Goal: Answer question/provide support

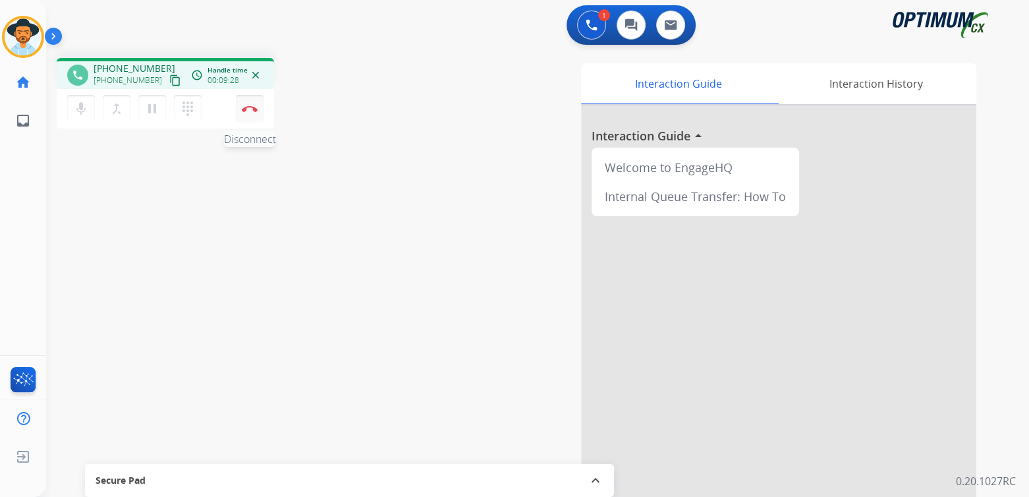
click at [250, 109] on img at bounding box center [250, 108] width 16 height 7
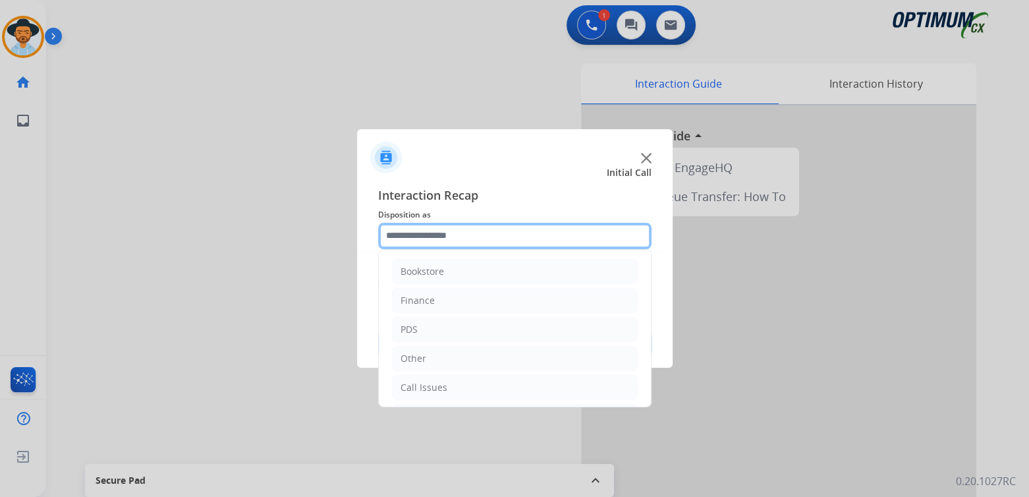
click at [459, 240] on input "text" at bounding box center [514, 236] width 273 height 26
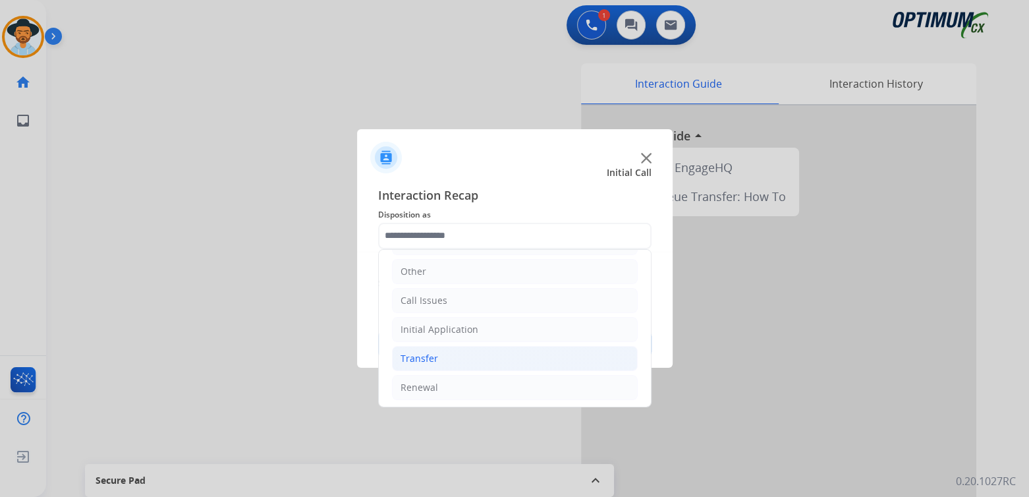
click at [417, 360] on div "Transfer" at bounding box center [419, 358] width 38 height 13
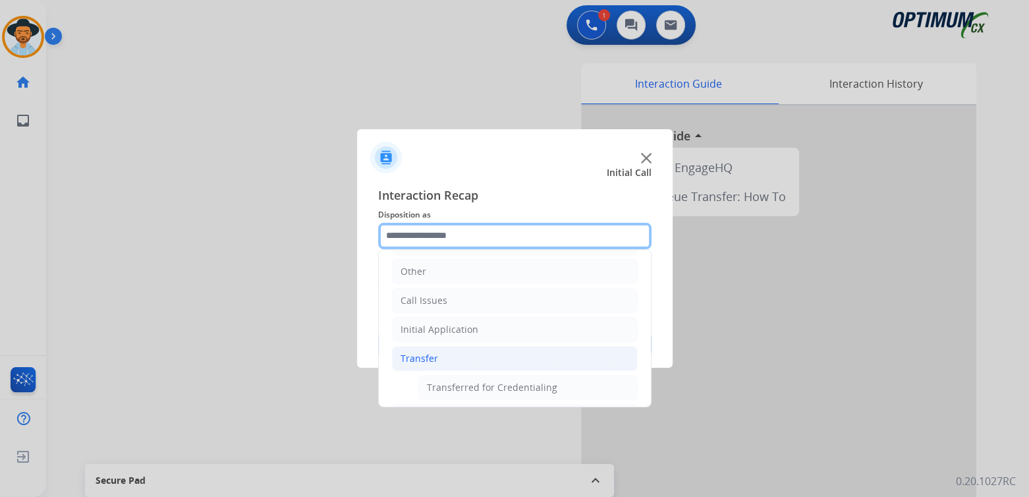
click at [419, 236] on input "text" at bounding box center [514, 236] width 273 height 26
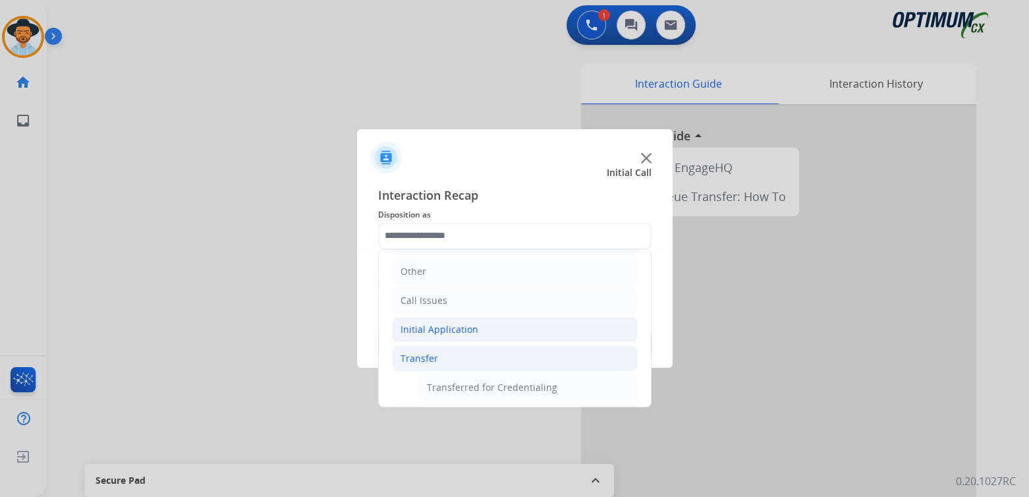
click at [461, 328] on div "Initial Application" at bounding box center [439, 329] width 78 height 13
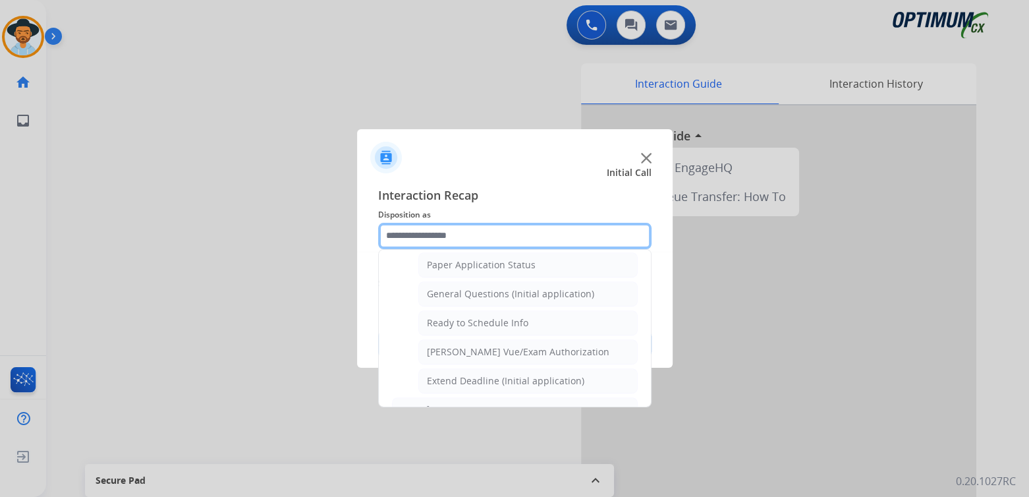
scroll to position [745, 0]
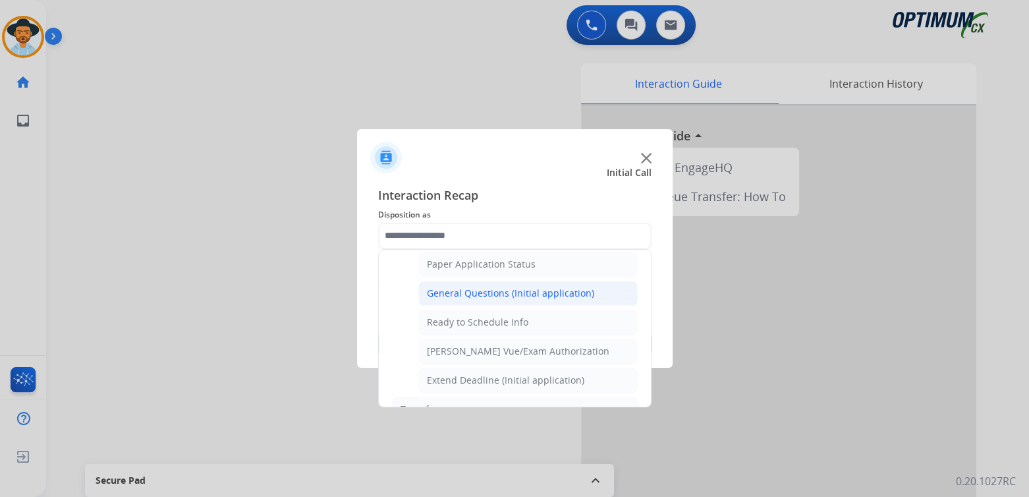
click at [452, 286] on div "General Questions (Initial application)" at bounding box center [510, 292] width 167 height 13
type input "**********"
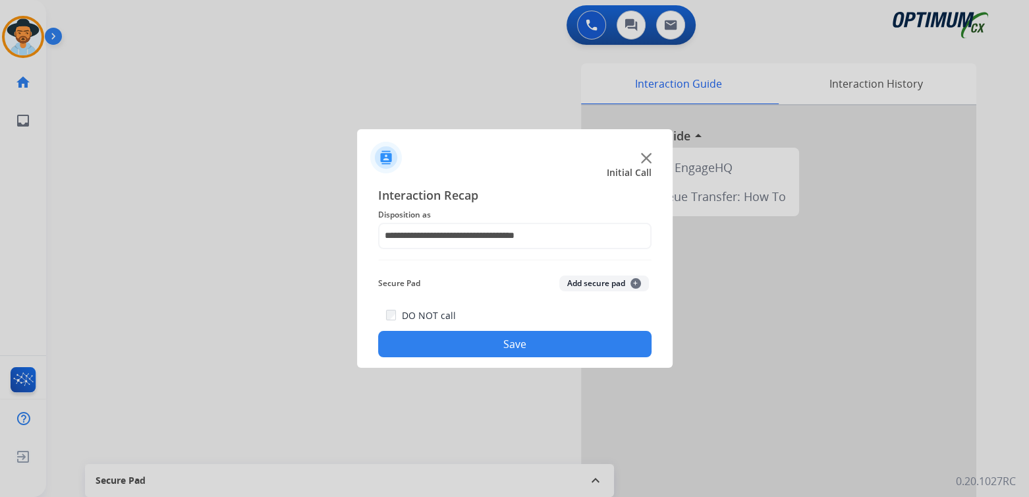
click at [514, 339] on button "Save" at bounding box center [514, 344] width 273 height 26
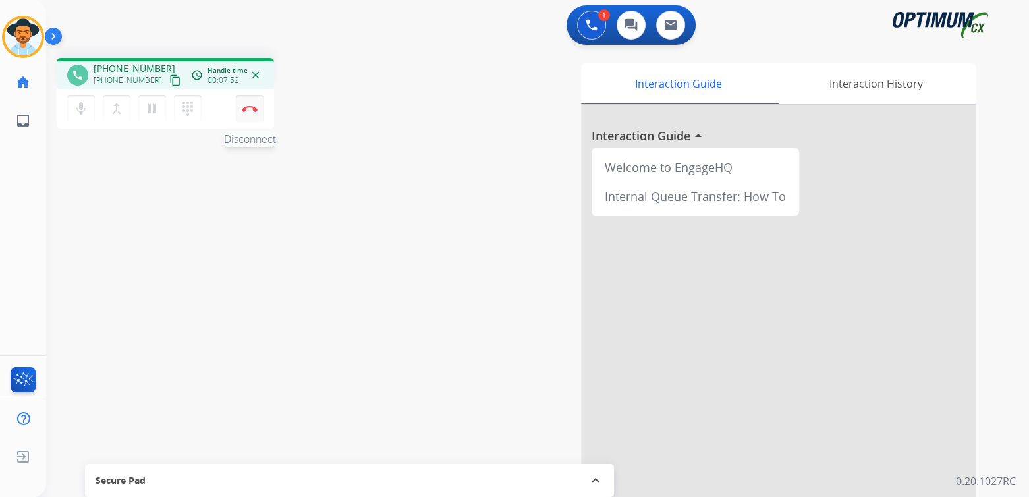
click at [250, 111] on img at bounding box center [250, 108] width 16 height 7
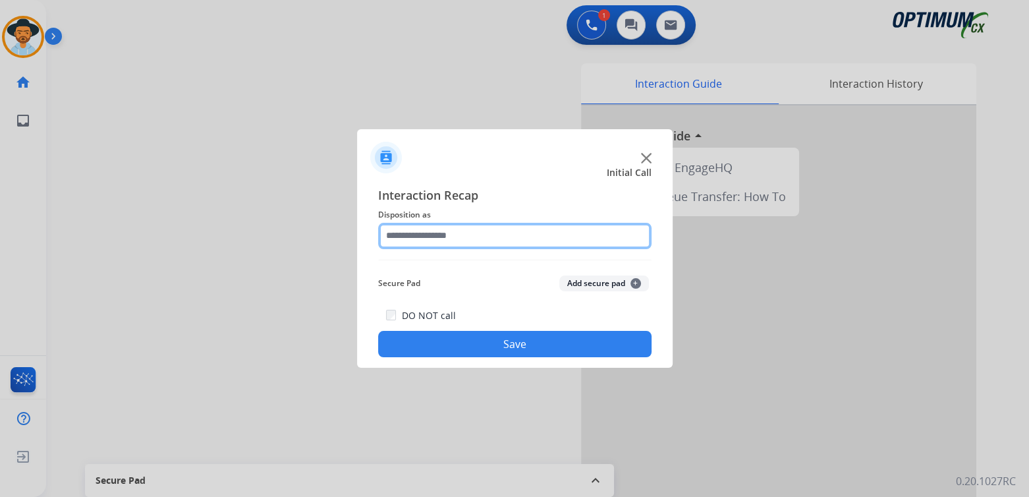
drag, startPoint x: 432, startPoint y: 233, endPoint x: 436, endPoint y: 243, distance: 10.6
click at [433, 247] on input "text" at bounding box center [514, 236] width 273 height 26
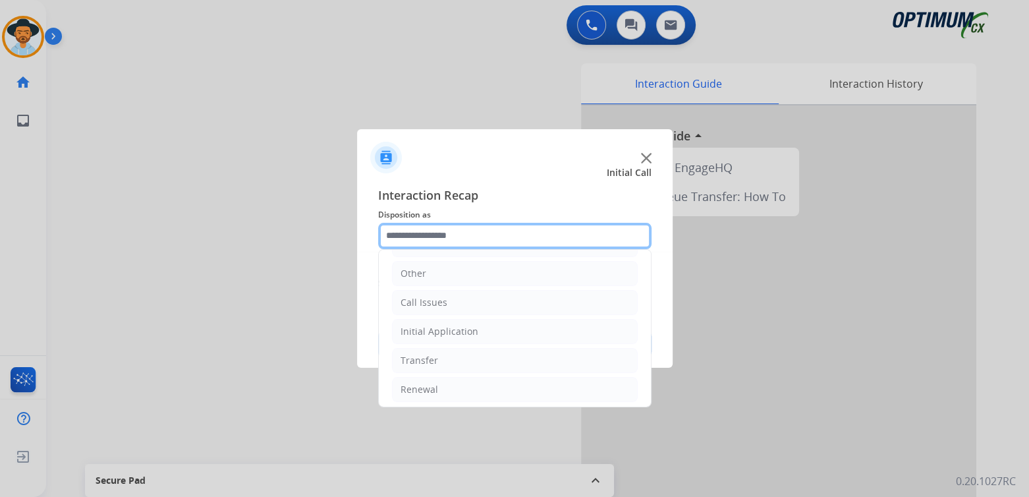
scroll to position [87, 0]
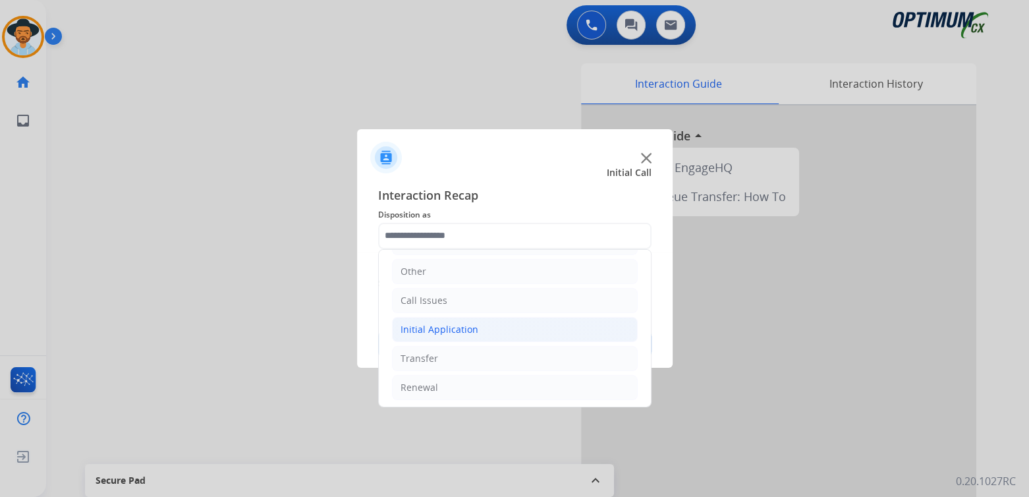
click at [437, 331] on div "Initial Application" at bounding box center [439, 329] width 78 height 13
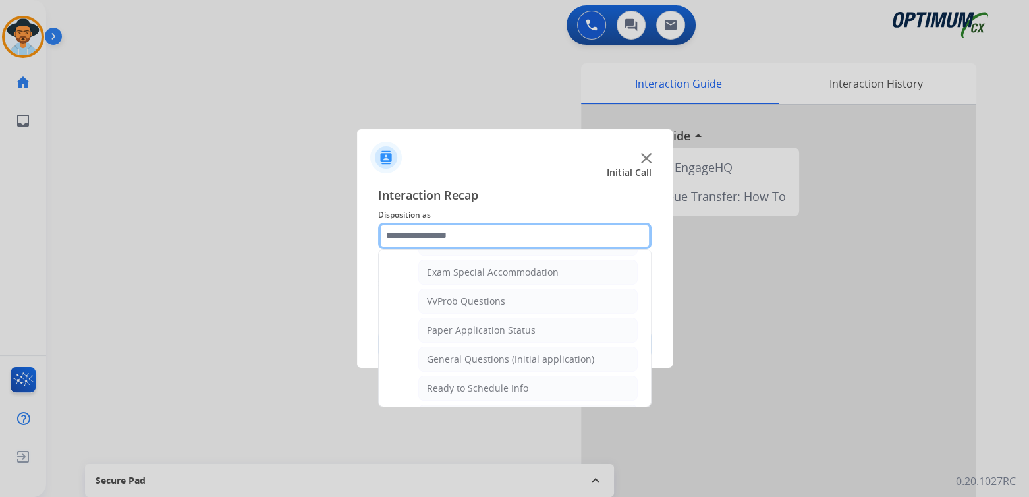
scroll to position [680, 0]
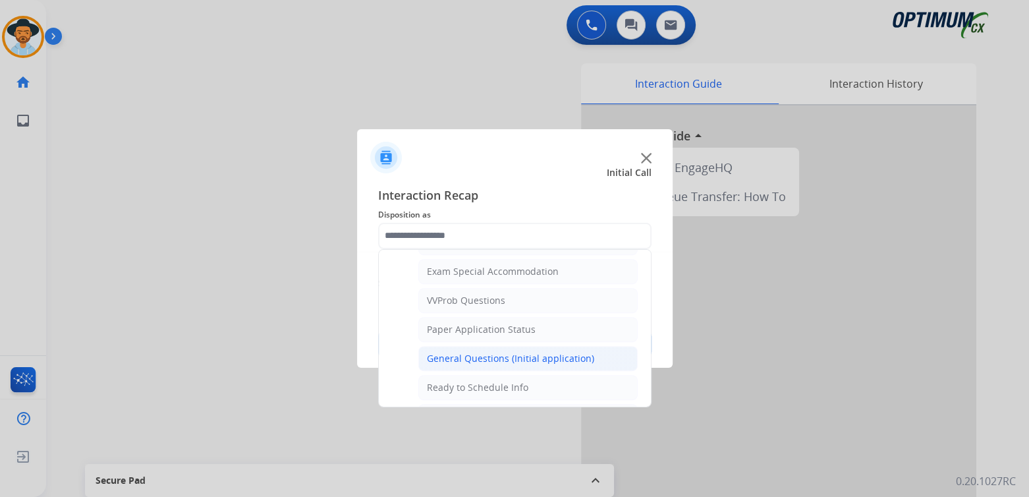
click at [468, 352] on div "General Questions (Initial application)" at bounding box center [510, 358] width 167 height 13
type input "**********"
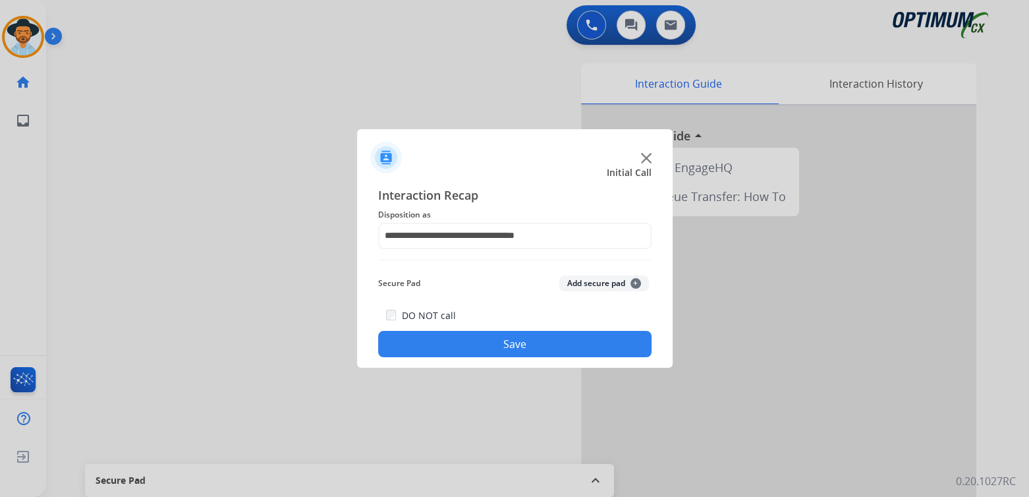
click at [551, 346] on button "Save" at bounding box center [514, 344] width 273 height 26
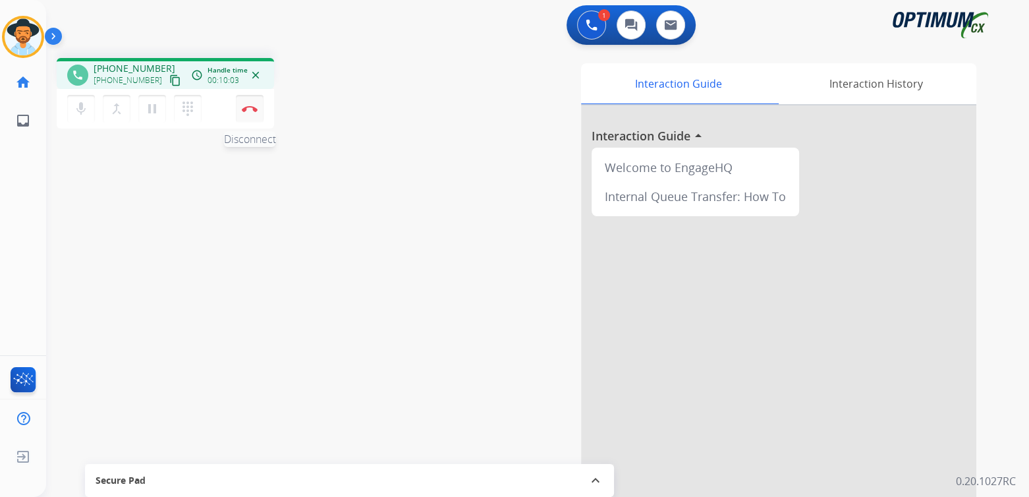
click at [252, 109] on img at bounding box center [250, 108] width 16 height 7
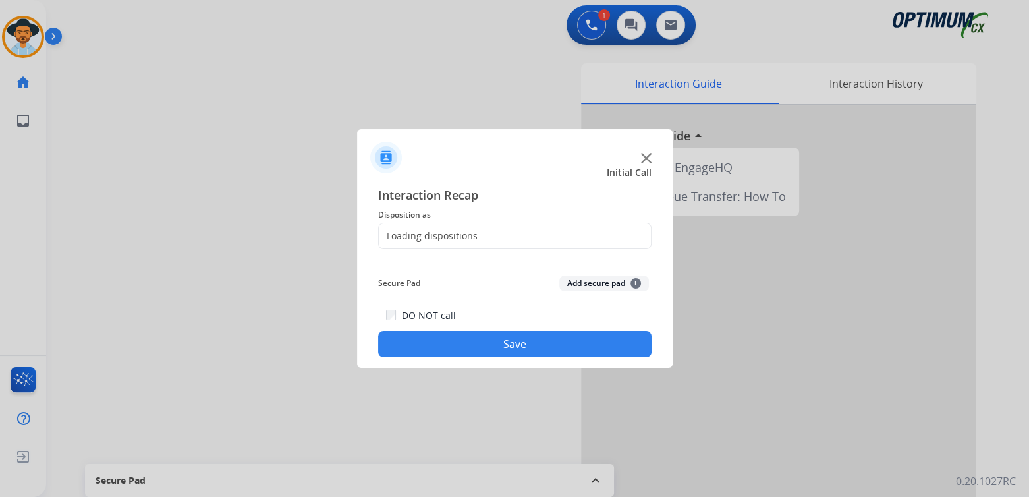
click at [433, 231] on div "Loading dispositions..." at bounding box center [432, 235] width 107 height 13
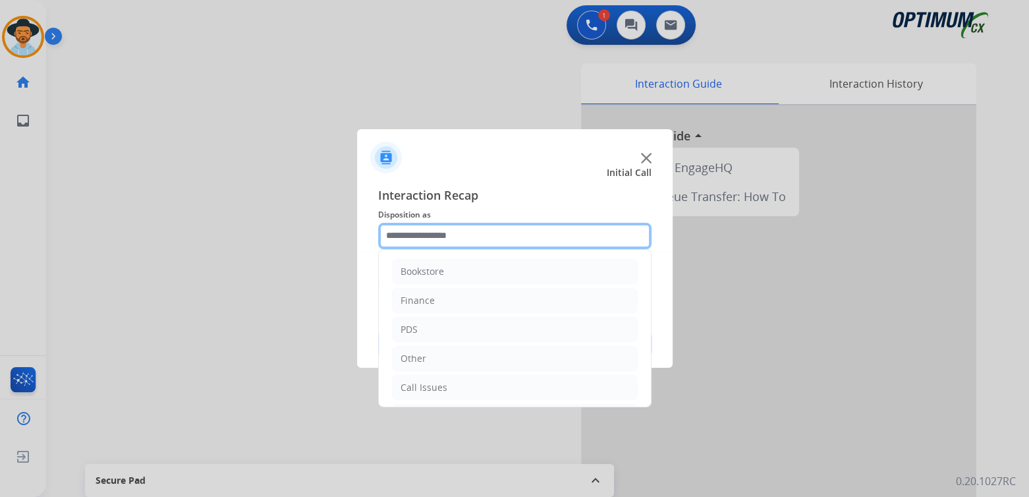
click at [429, 241] on input "text" at bounding box center [514, 236] width 273 height 26
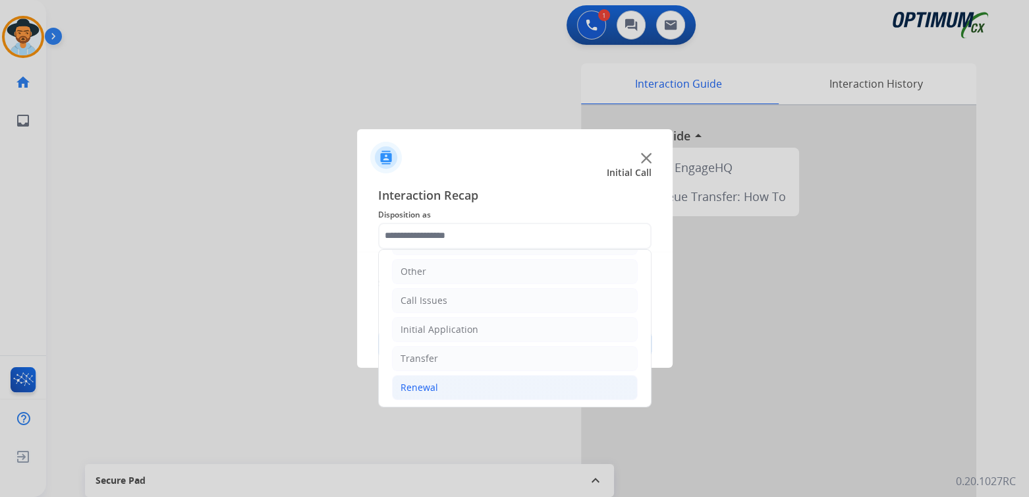
click at [417, 385] on div "Renewal" at bounding box center [419, 387] width 38 height 13
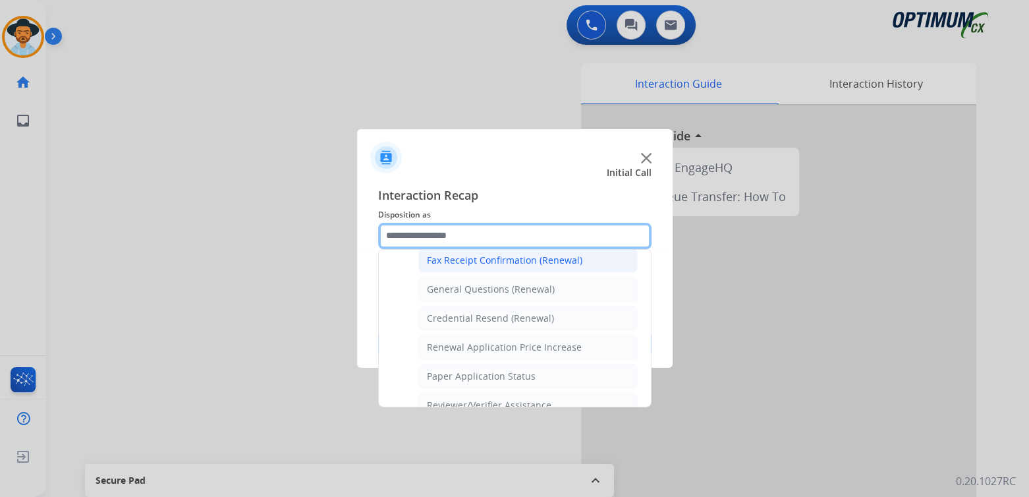
scroll to position [372, 0]
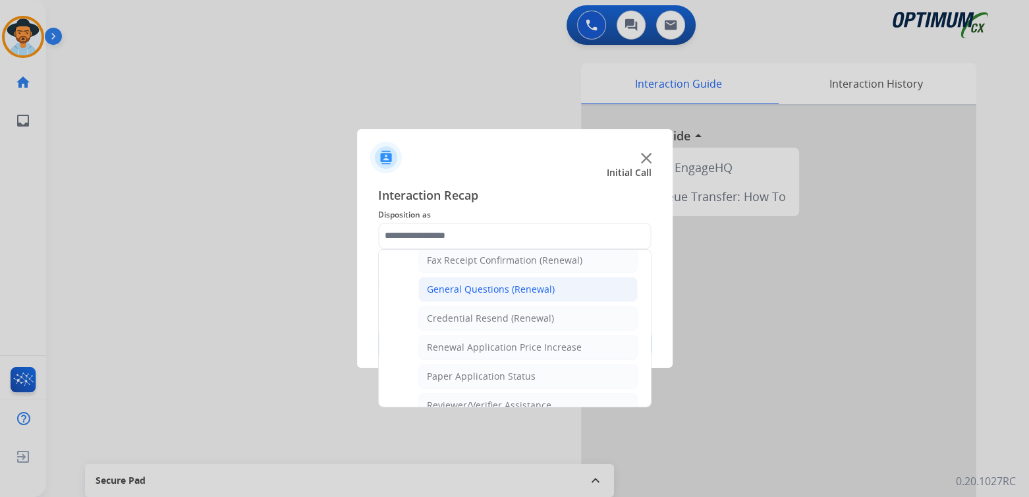
click at [475, 285] on div "General Questions (Renewal)" at bounding box center [491, 289] width 128 height 13
type input "**********"
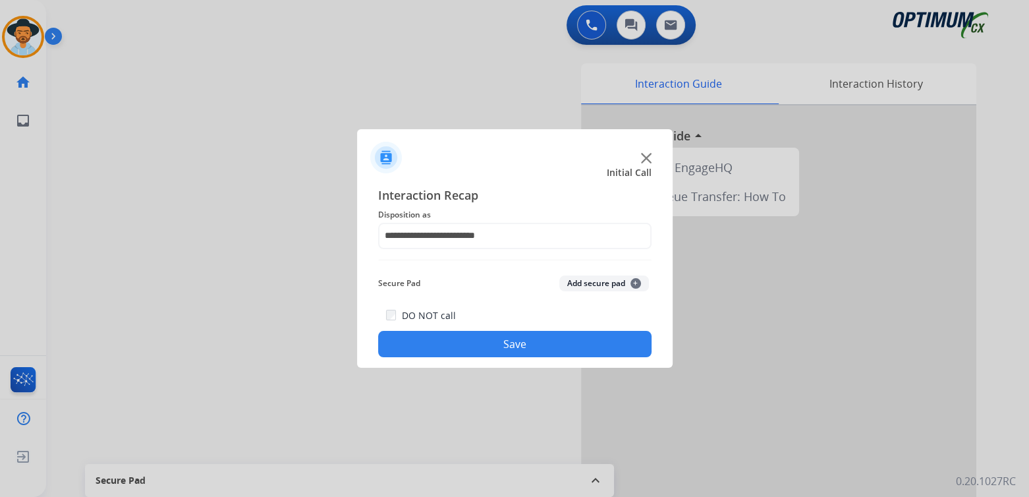
click at [530, 338] on button "Save" at bounding box center [514, 344] width 273 height 26
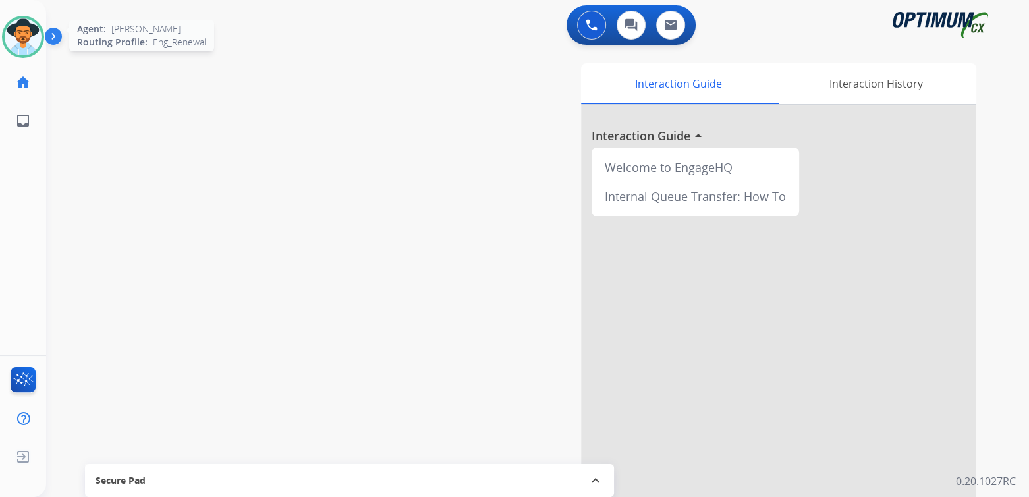
click at [11, 32] on img at bounding box center [23, 36] width 37 height 37
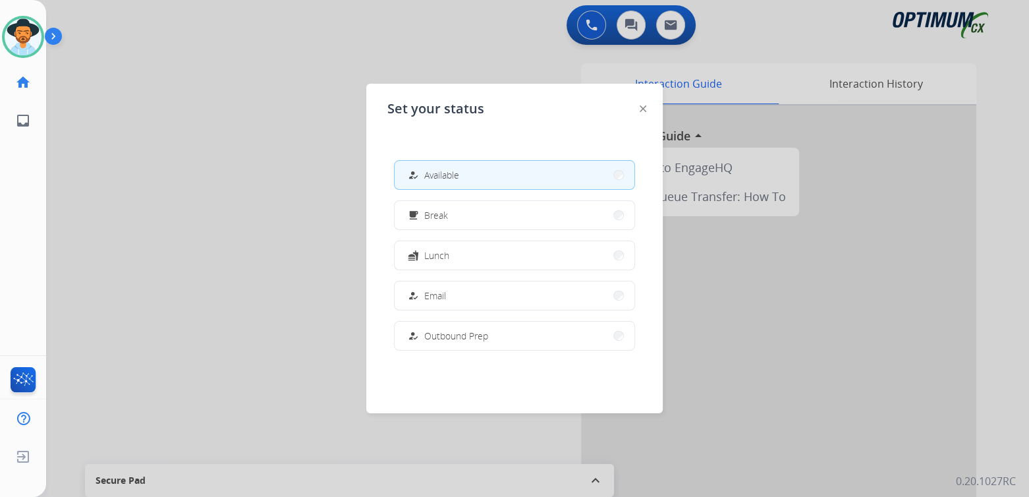
scroll to position [328, 0]
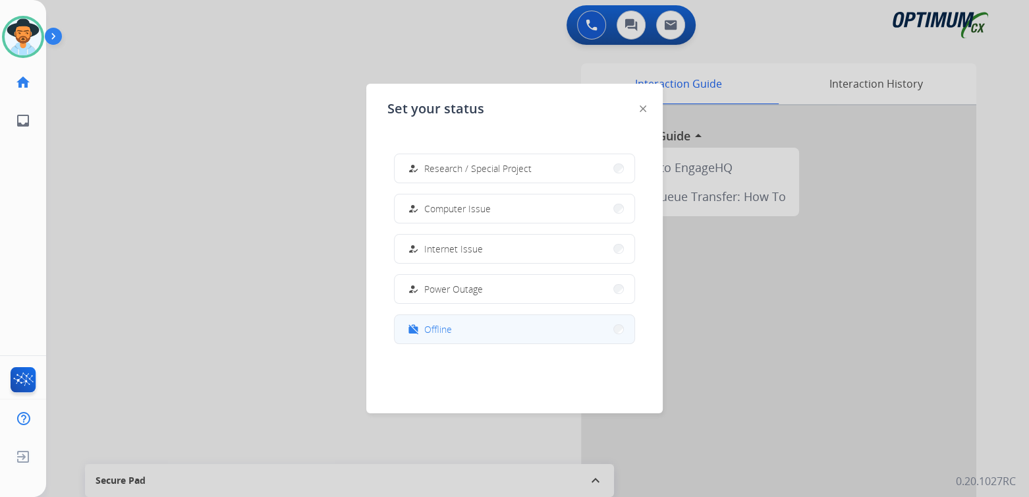
click at [458, 335] on button "work_off Offline" at bounding box center [515, 329] width 240 height 28
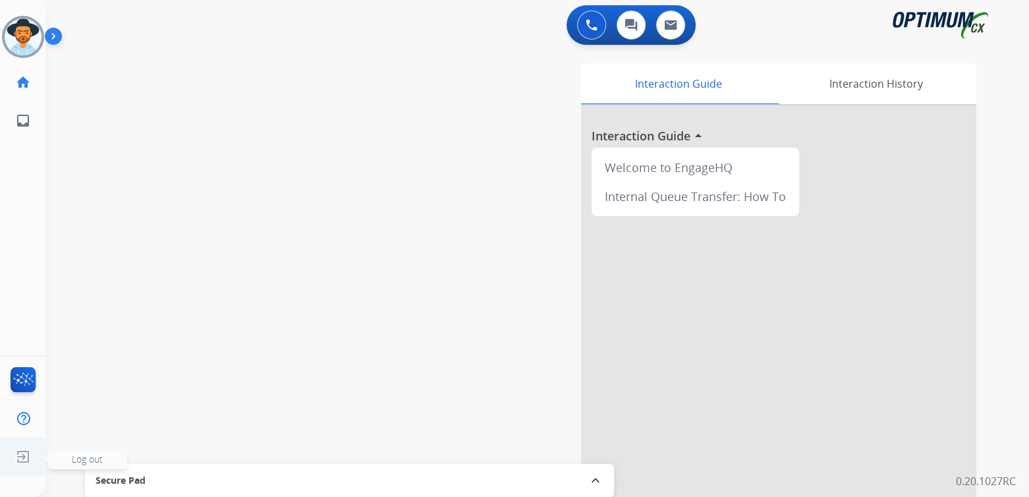
click at [84, 455] on span "Log out" at bounding box center [87, 458] width 31 height 13
